Goal: Information Seeking & Learning: Find specific fact

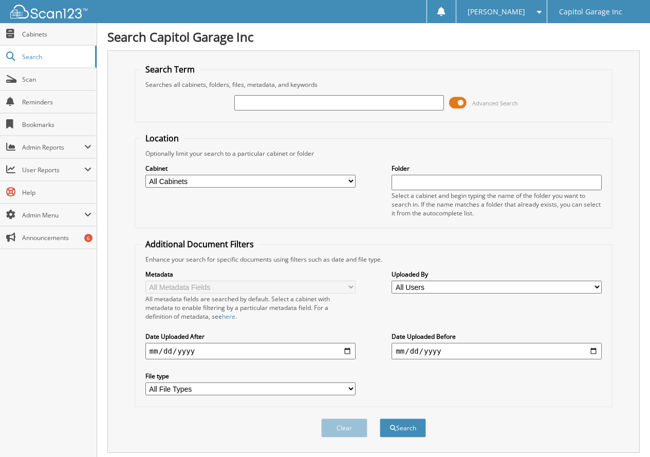
click at [340, 102] on input "text" at bounding box center [339, 102] width 210 height 15
type input "15047"
click at [403, 426] on button "Search" at bounding box center [403, 427] width 46 height 19
type input "25-15047"
click at [380, 418] on button "Search" at bounding box center [403, 427] width 46 height 19
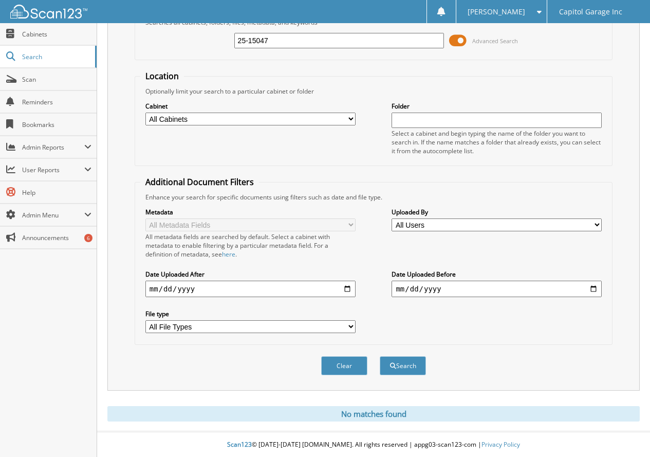
scroll to position [63, 0]
click at [391, 358] on button "Search" at bounding box center [403, 365] width 46 height 19
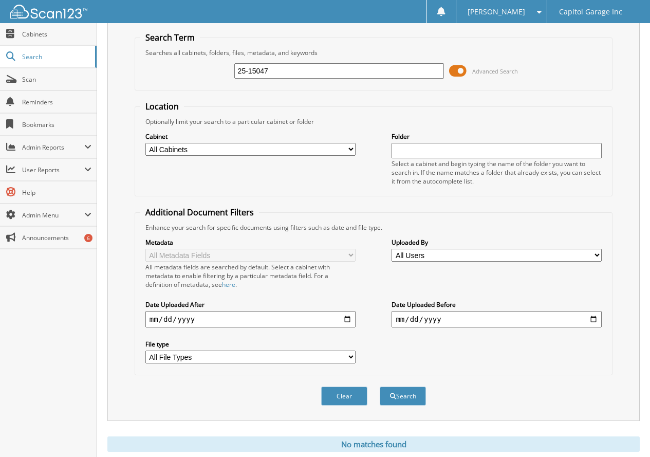
scroll to position [63, 0]
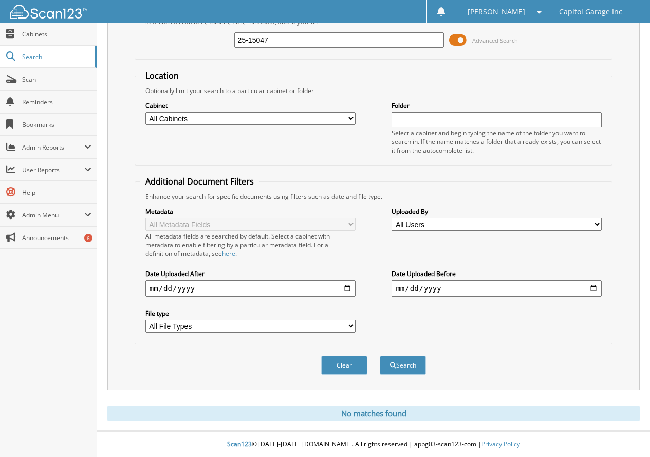
drag, startPoint x: 275, startPoint y: 36, endPoint x: 184, endPoint y: 24, distance: 91.8
click at [189, 28] on div "25-15047 Advanced Search" at bounding box center [373, 40] width 467 height 28
type input "21047"
click at [380, 356] on button "Search" at bounding box center [403, 365] width 46 height 19
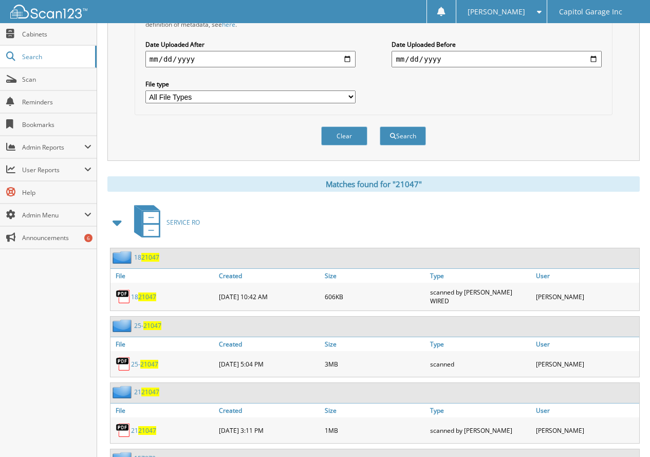
scroll to position [360, 0]
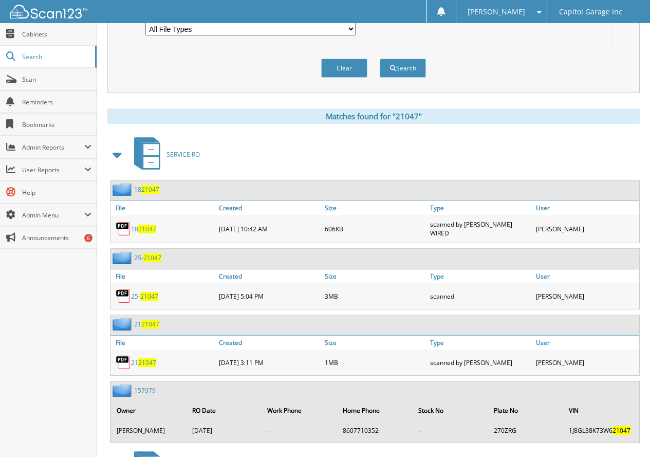
click at [153, 294] on span "21047" at bounding box center [149, 296] width 18 height 9
